Goal: Task Accomplishment & Management: Use online tool/utility

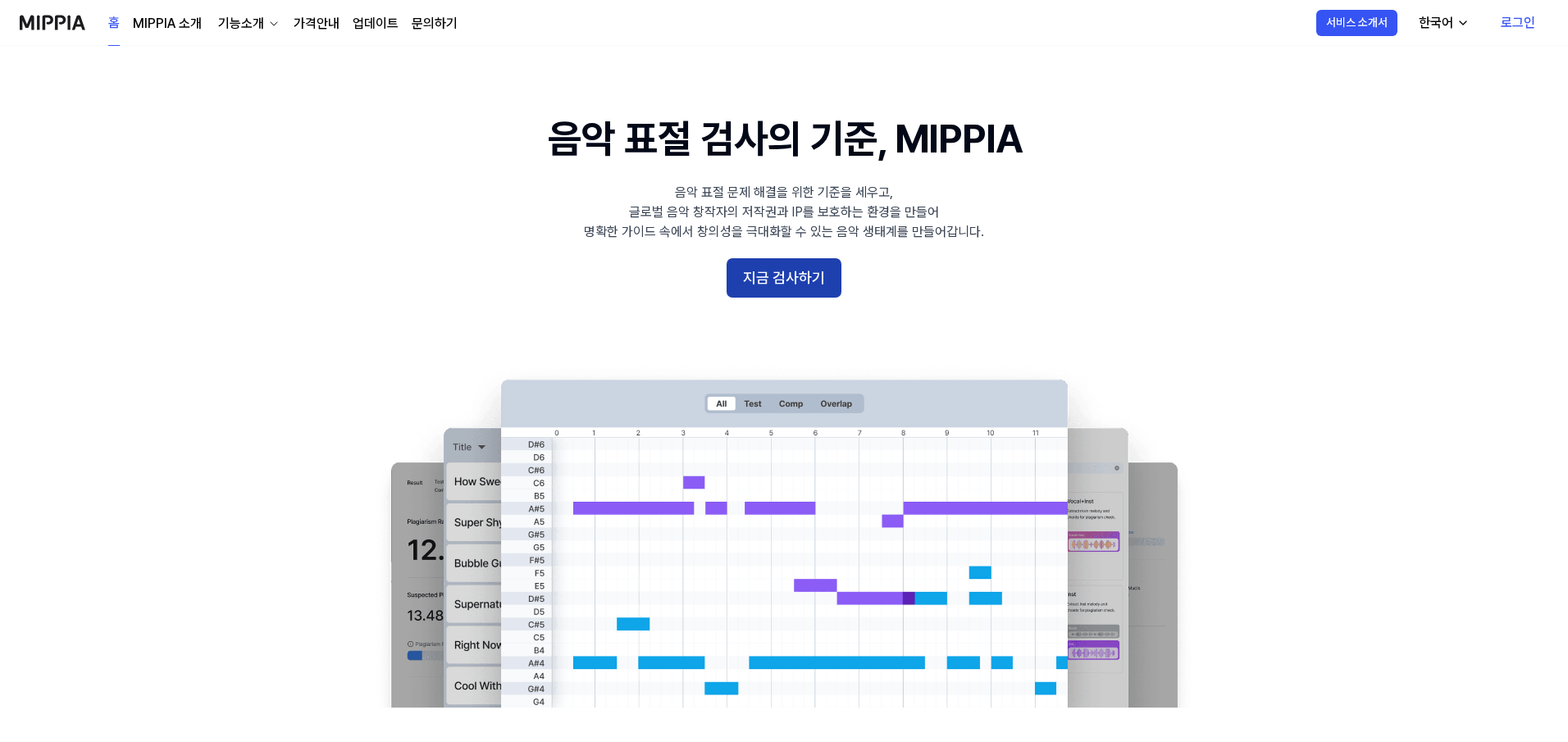
click at [758, 264] on button "지금 검사하기" at bounding box center [784, 278] width 115 height 39
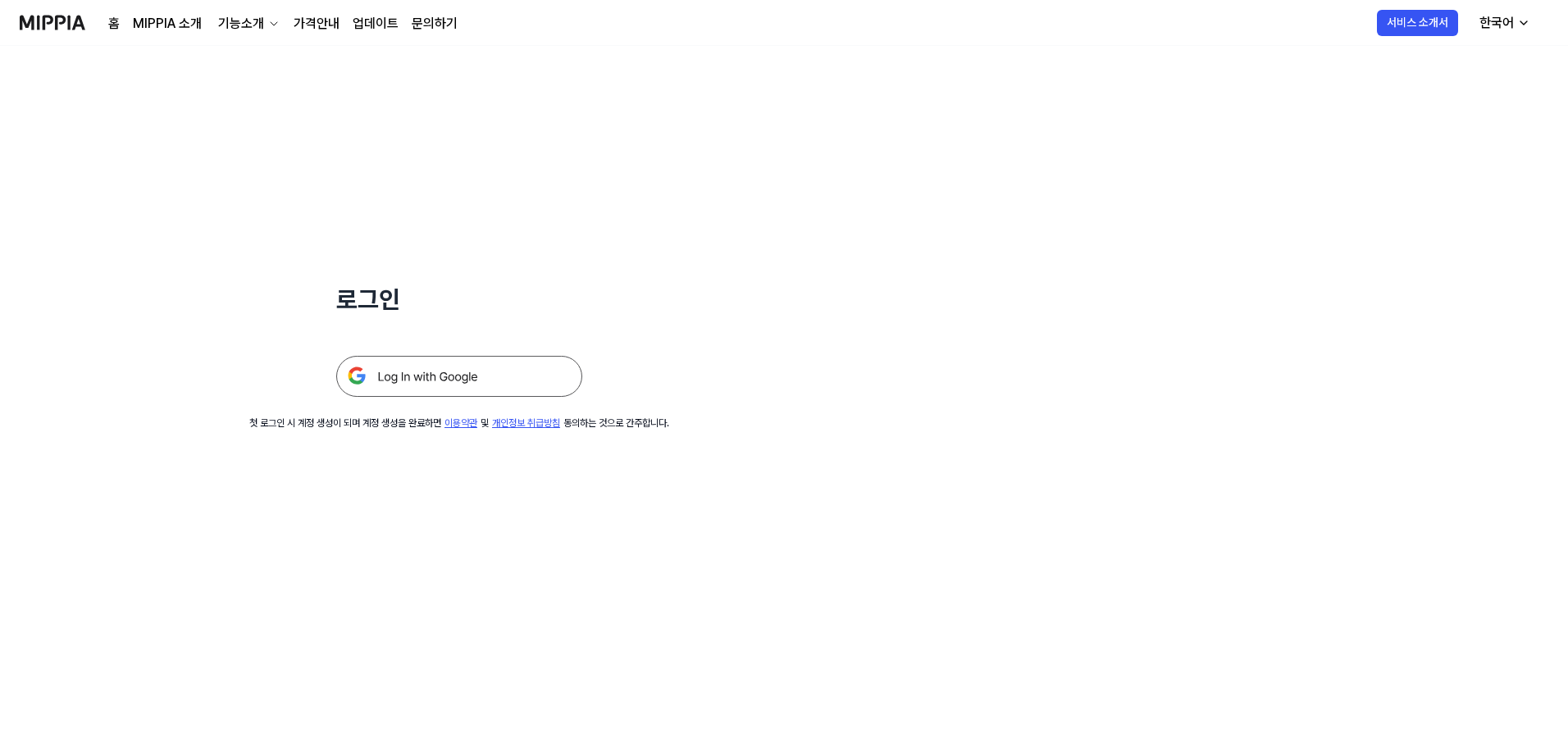
click at [483, 379] on img at bounding box center [459, 376] width 246 height 41
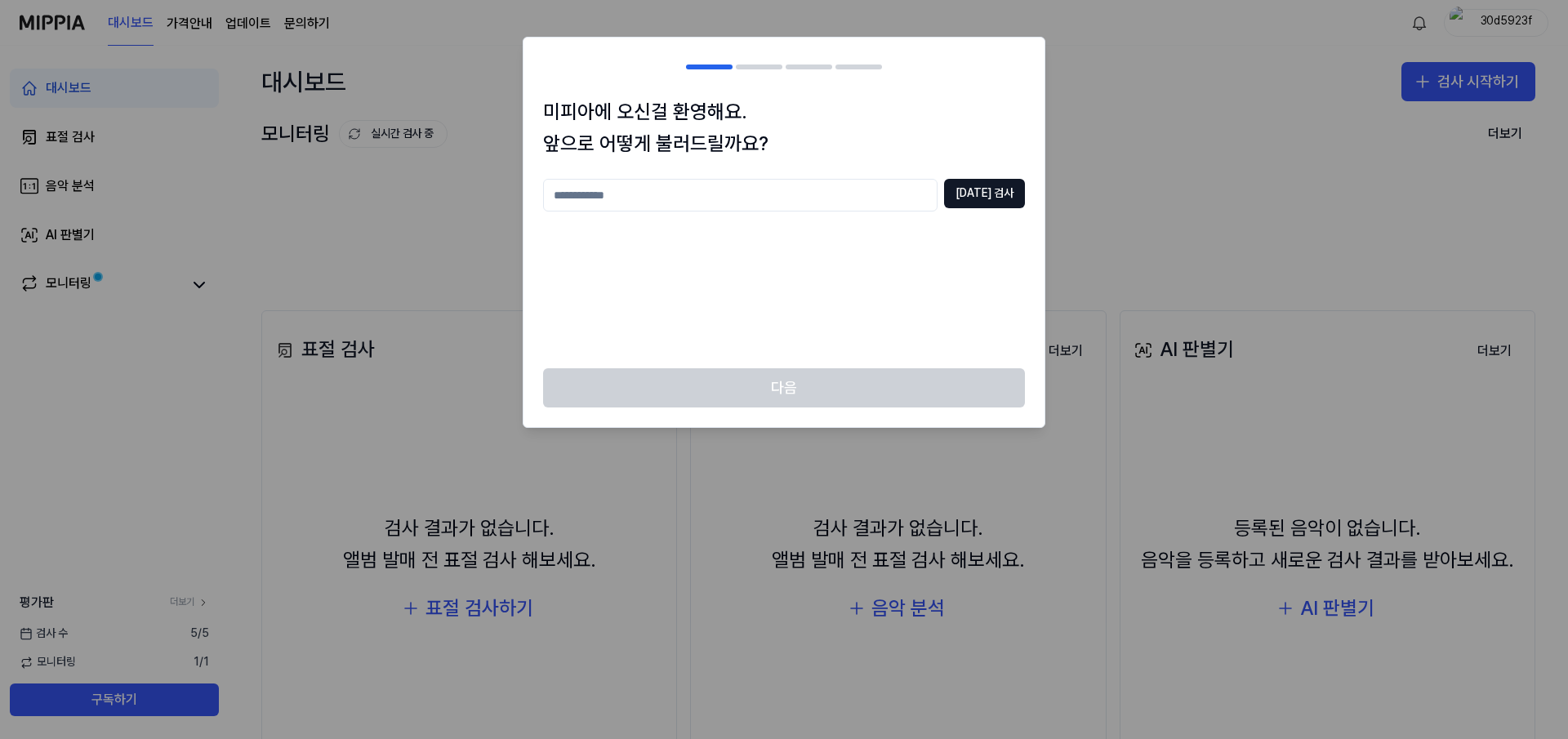
click at [666, 189] on input "text" at bounding box center [740, 195] width 395 height 33
type input "*"
type input "******"
click at [996, 193] on button "[DATE] 검사" at bounding box center [984, 193] width 81 height 29
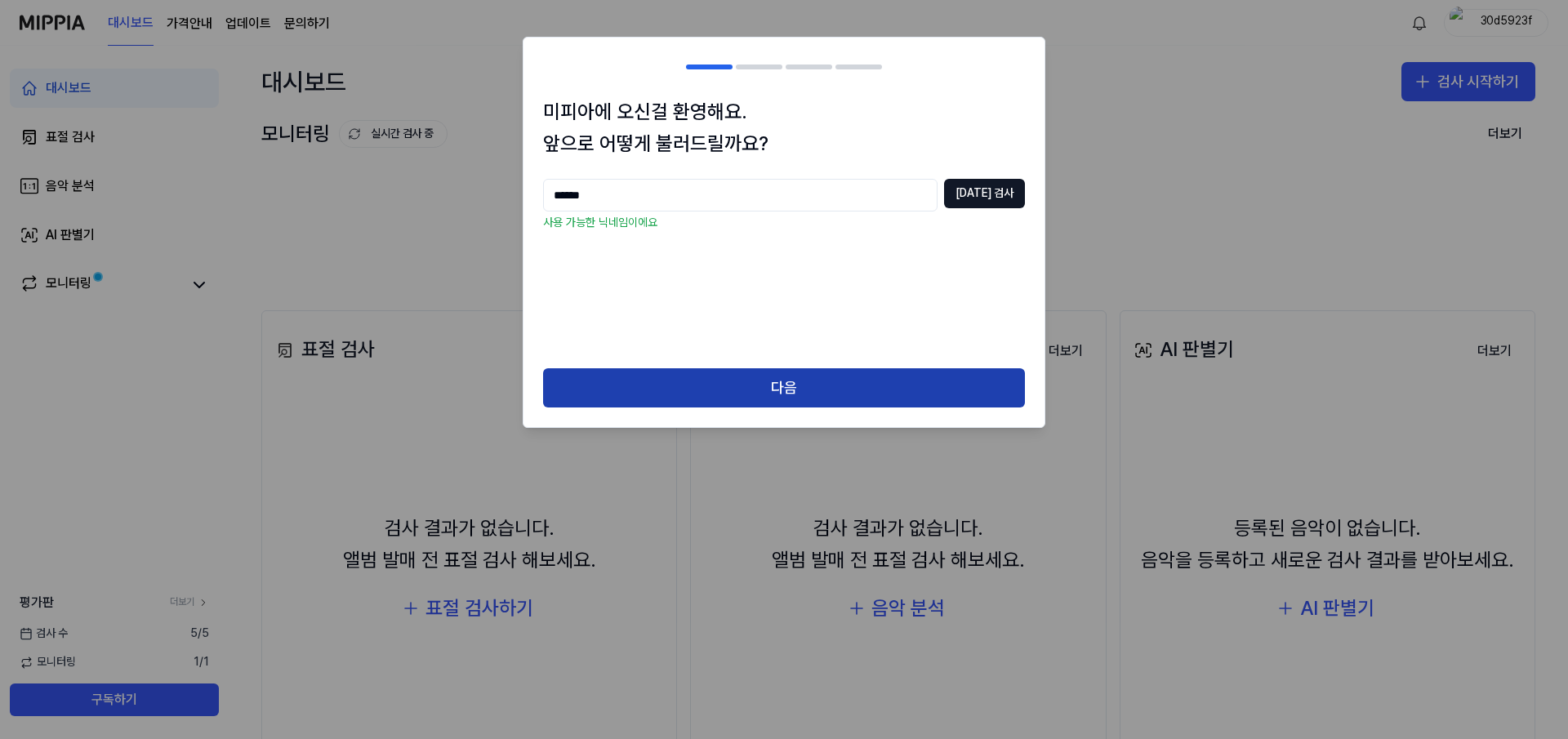
click at [791, 387] on button "다음" at bounding box center [783, 388] width 482 height 39
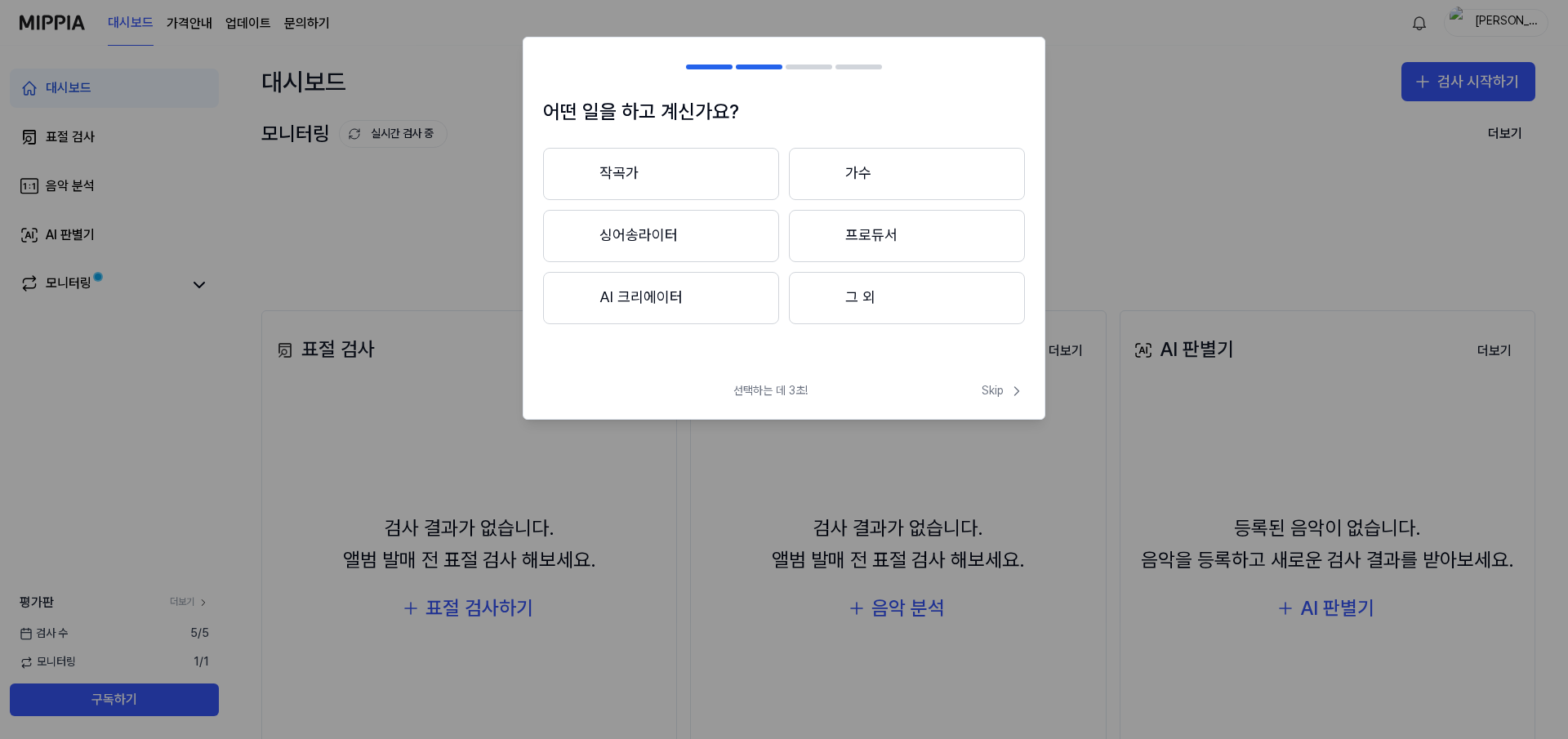
click at [818, 295] on div at bounding box center [822, 297] width 19 height 19
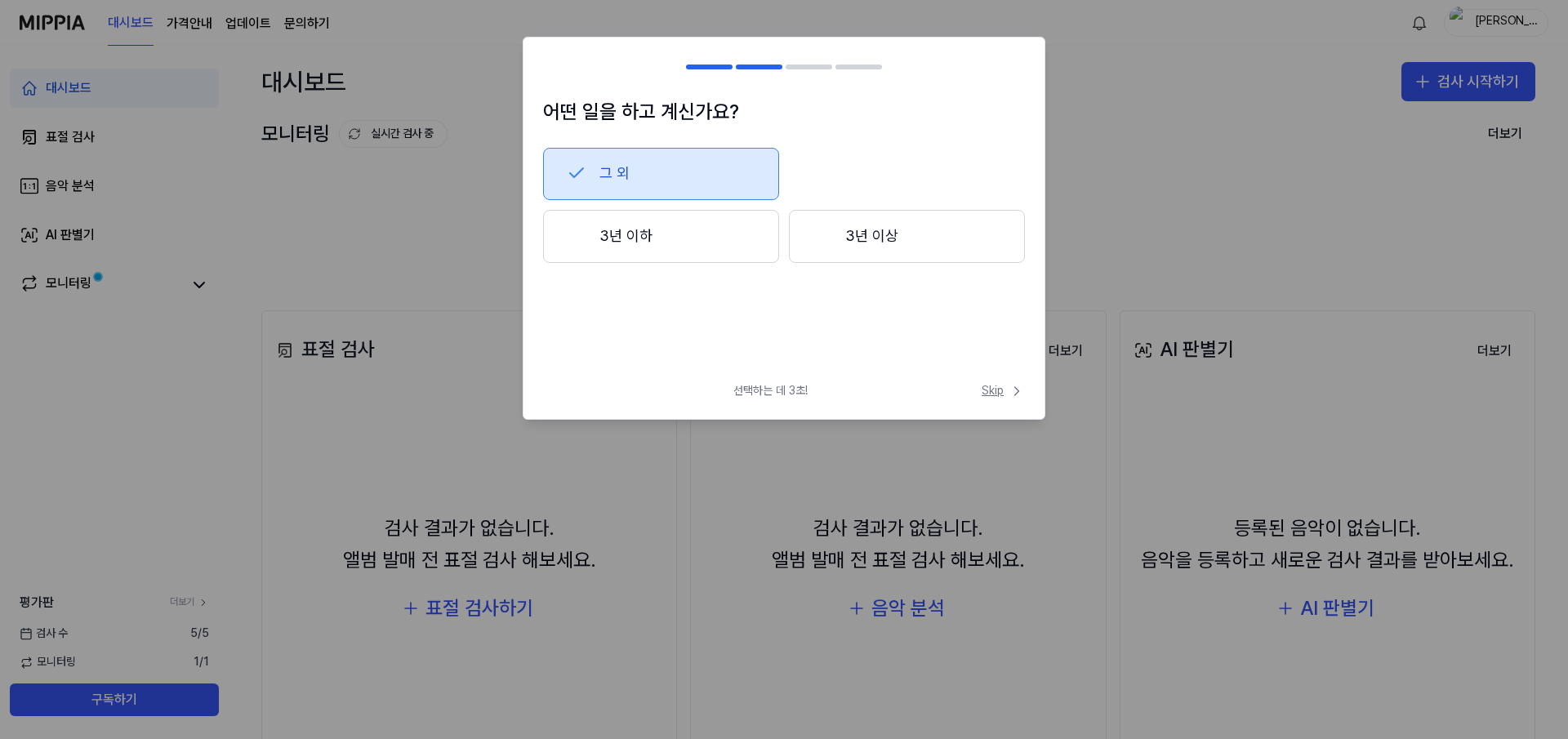
click at [1002, 390] on span "Skip" at bounding box center [1002, 391] width 43 height 17
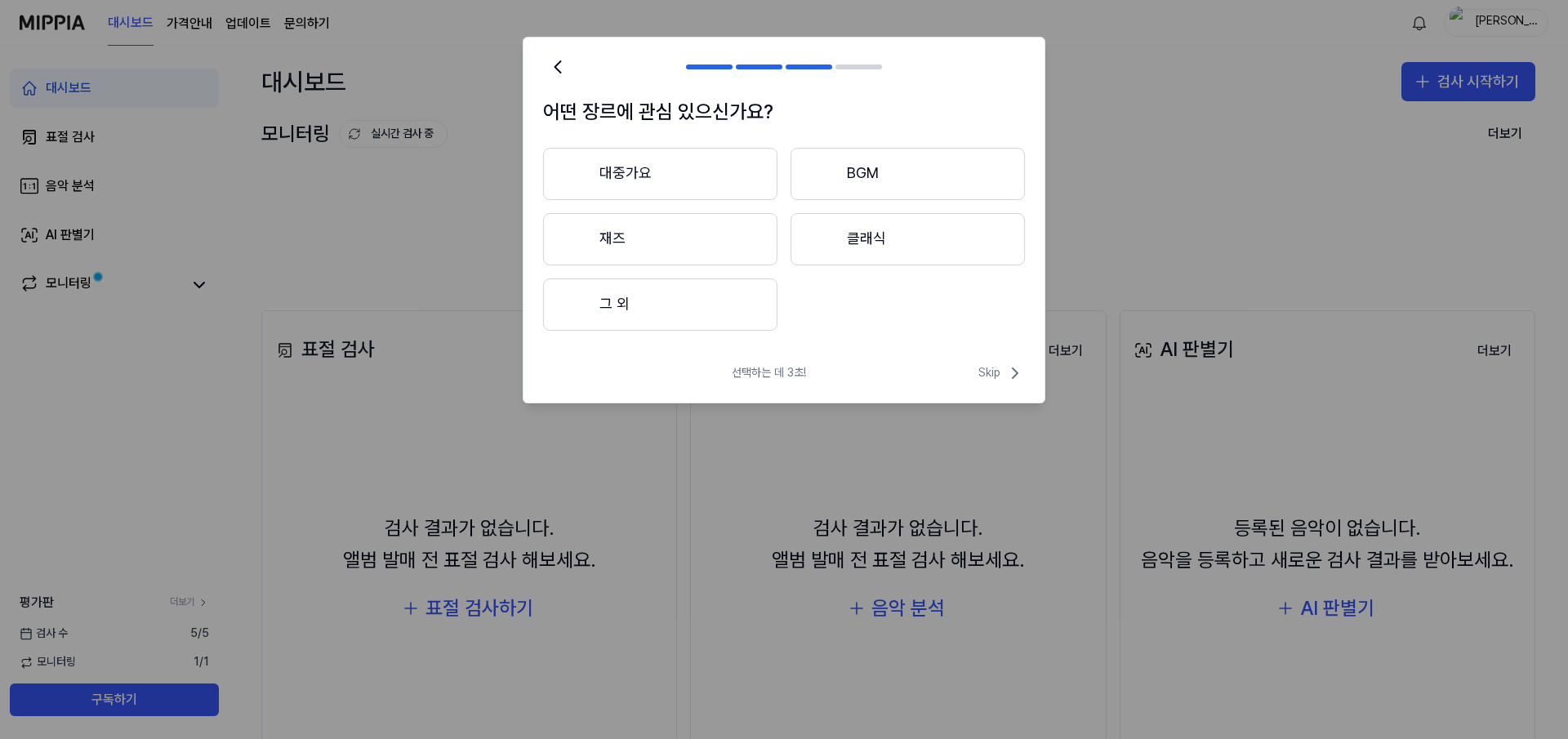
click at [628, 293] on button "그 외" at bounding box center [660, 304] width 234 height 52
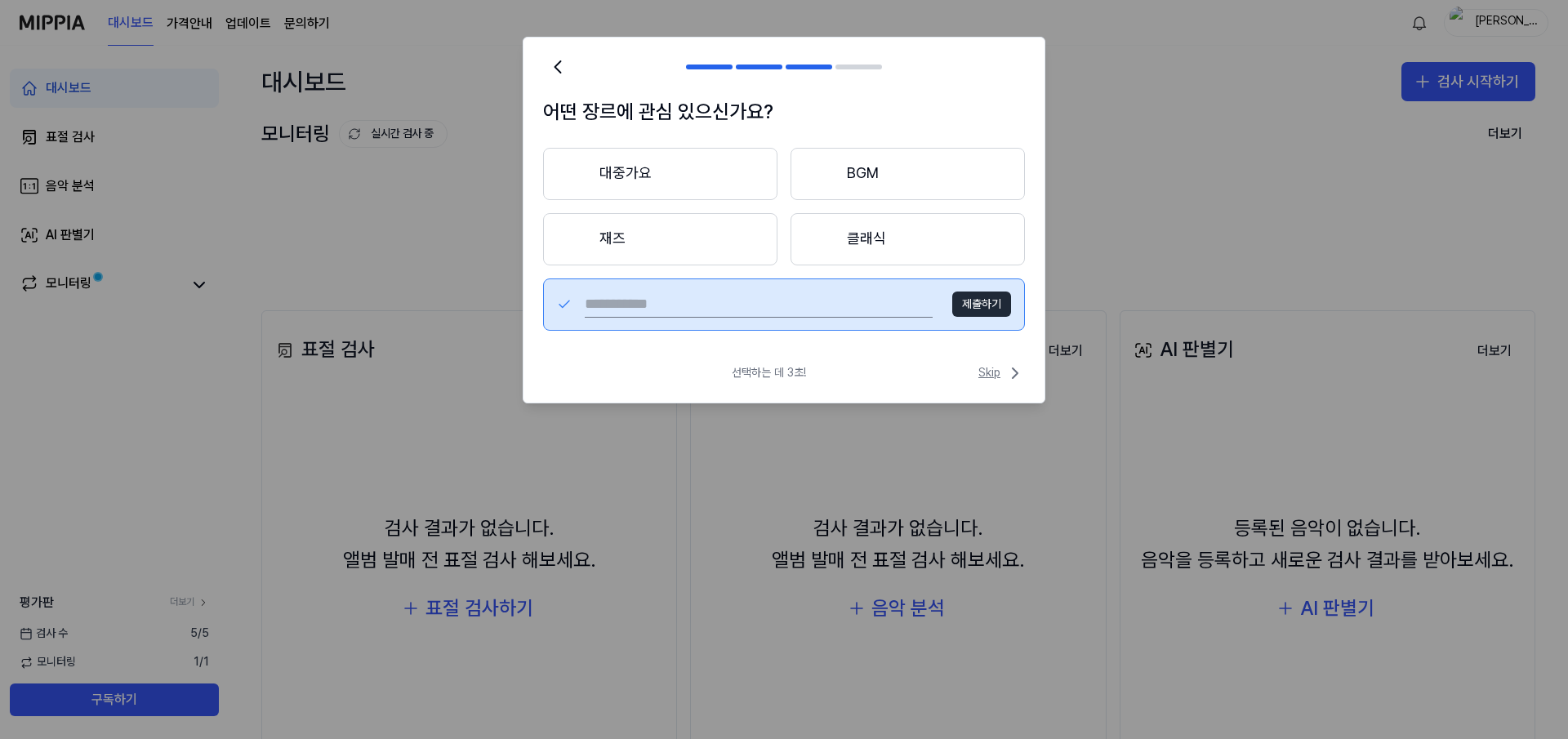
click at [1003, 371] on span "Skip" at bounding box center [1001, 373] width 47 height 19
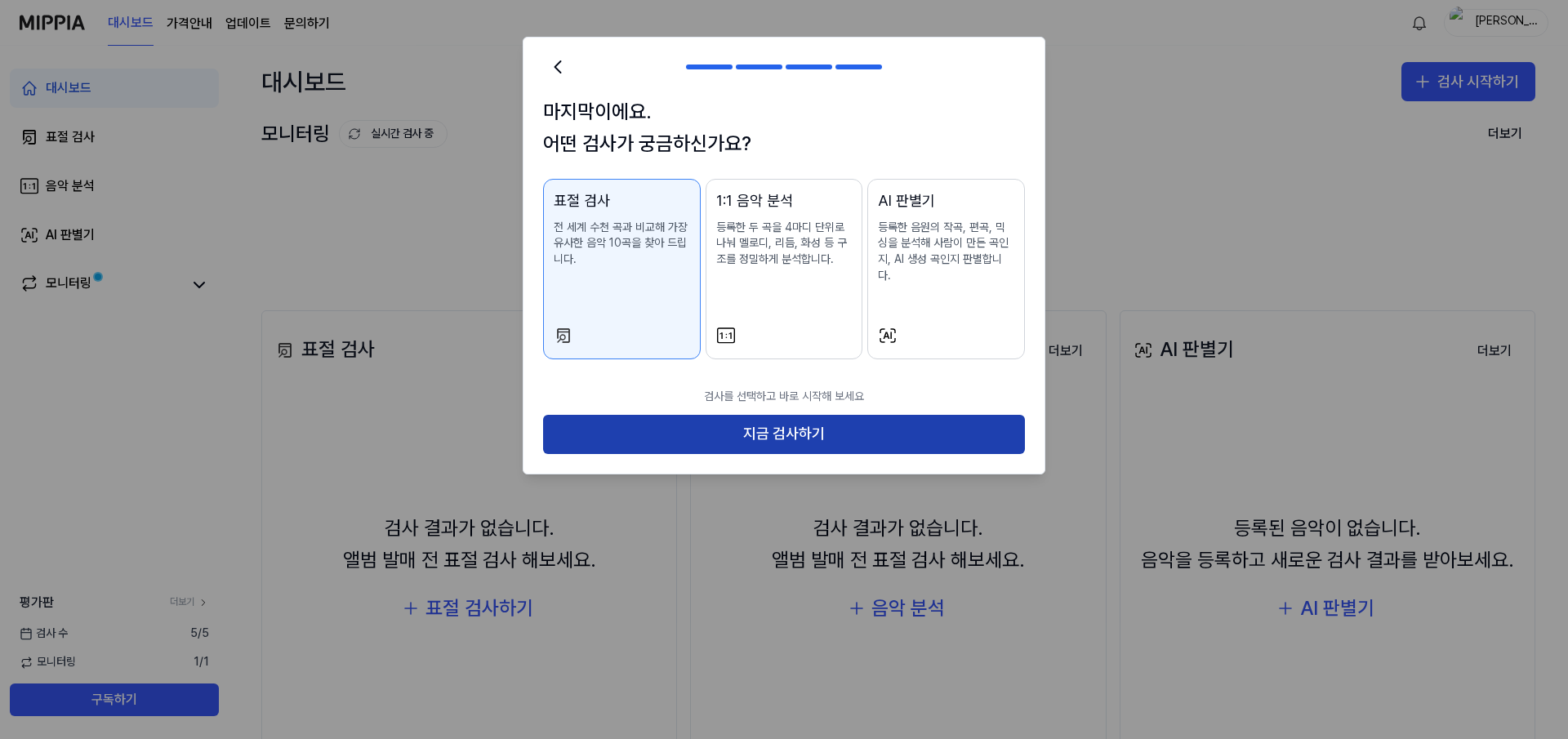
click at [766, 422] on button "지금 검사하기" at bounding box center [783, 434] width 482 height 39
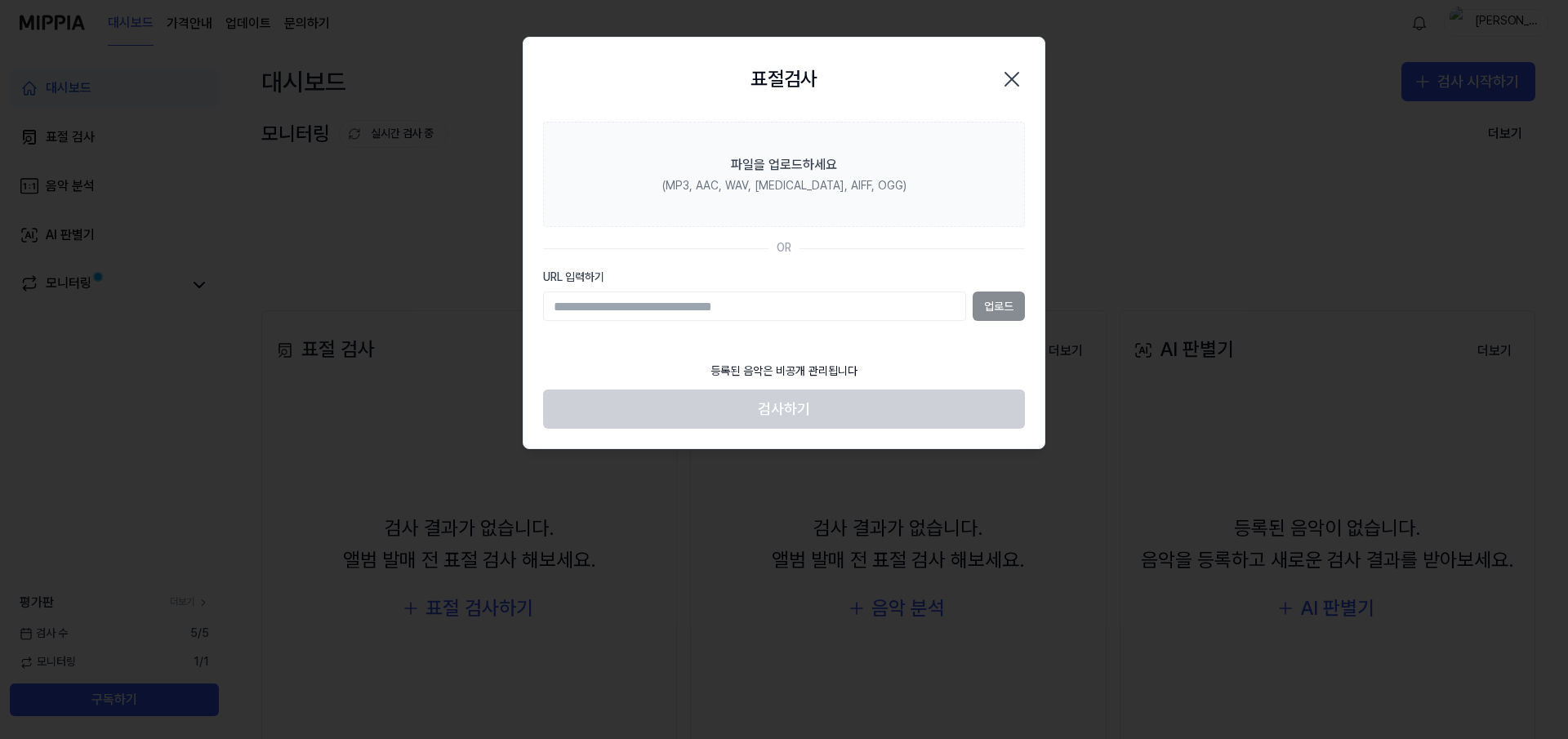
click at [758, 307] on input "URL 입력하기" at bounding box center [754, 306] width 423 height 29
click at [887, 346] on section "파일을 업로드하세요 (MP3, AAC, WAV, [MEDICAL_DATA], AIFF, OGG) OR URL 입력하기 업로드" at bounding box center [783, 238] width 521 height 233
